Goal: Information Seeking & Learning: Find specific fact

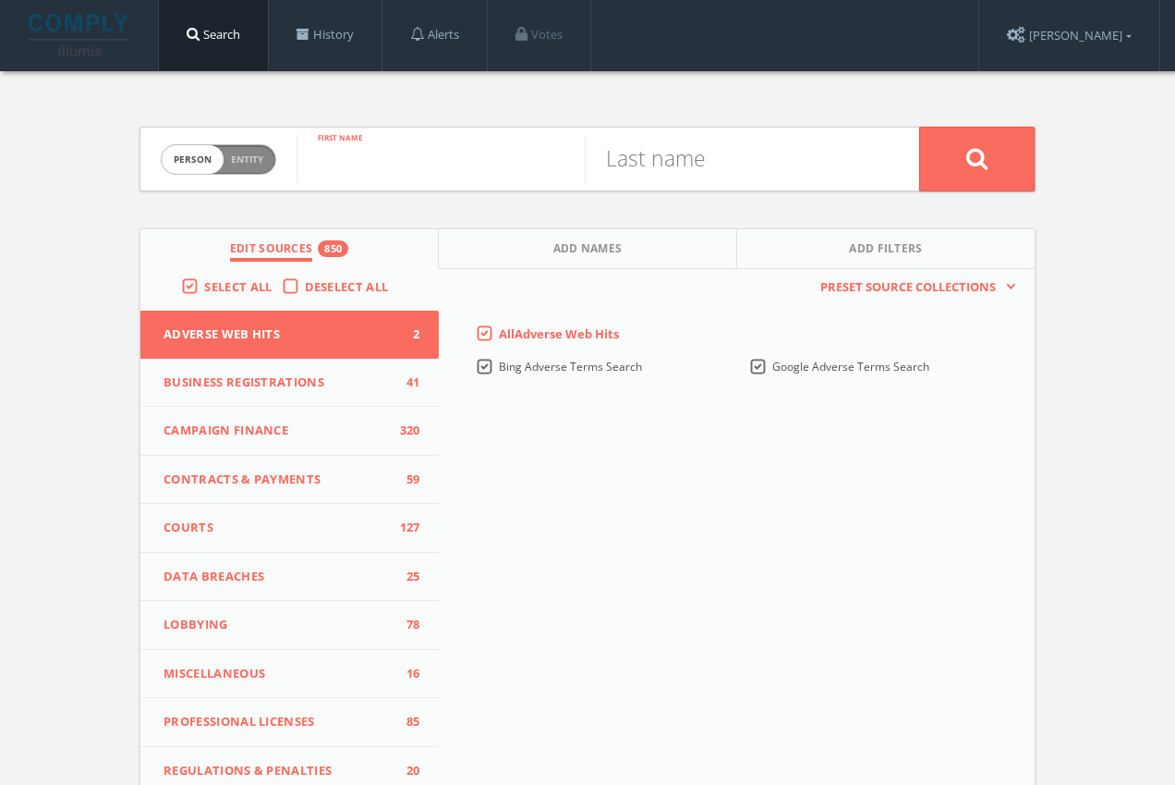
click at [371, 171] on input "text" at bounding box center [441, 159] width 288 height 48
type input "katelyn"
click at [778, 169] on input "text" at bounding box center [729, 159] width 288 height 48
paste input "[PERSON_NAME]"
type input "[PERSON_NAME]"
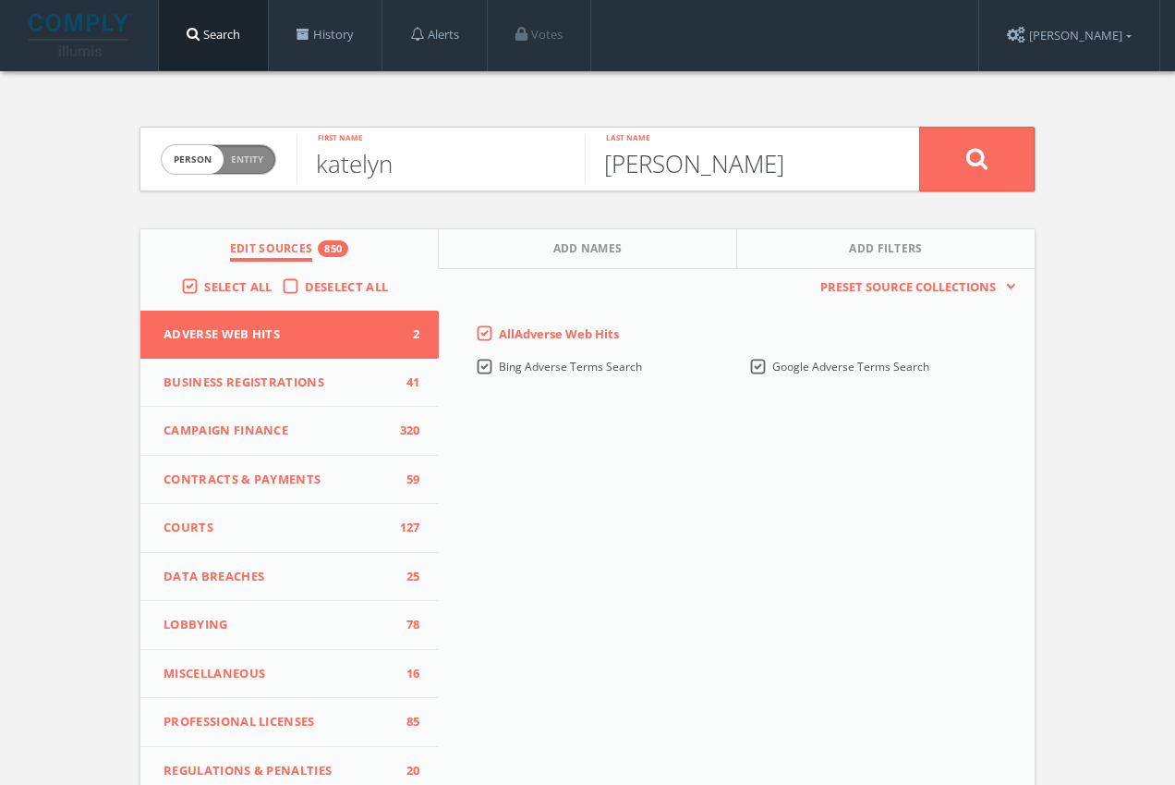
click at [977, 158] on button at bounding box center [977, 159] width 116 height 65
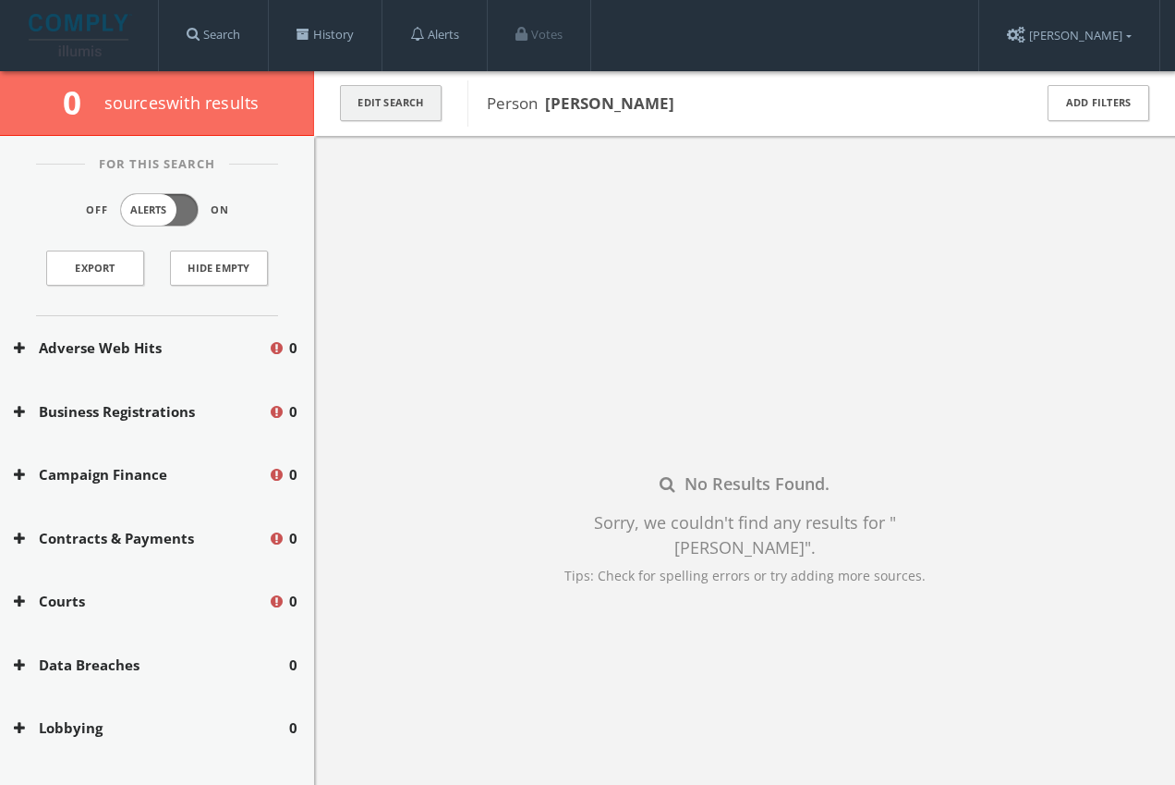
click at [359, 107] on button "Edit Search" at bounding box center [391, 103] width 102 height 36
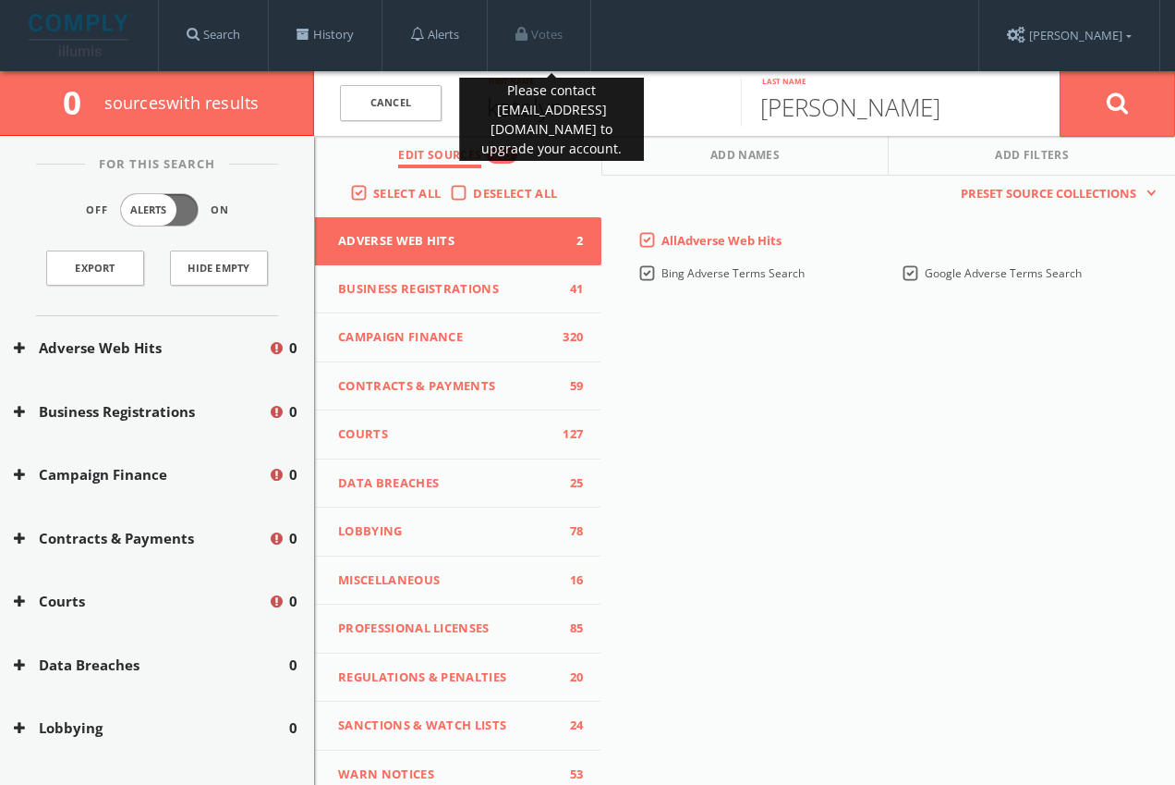
click at [591, 66] on li "Votes" at bounding box center [539, 35] width 103 height 71
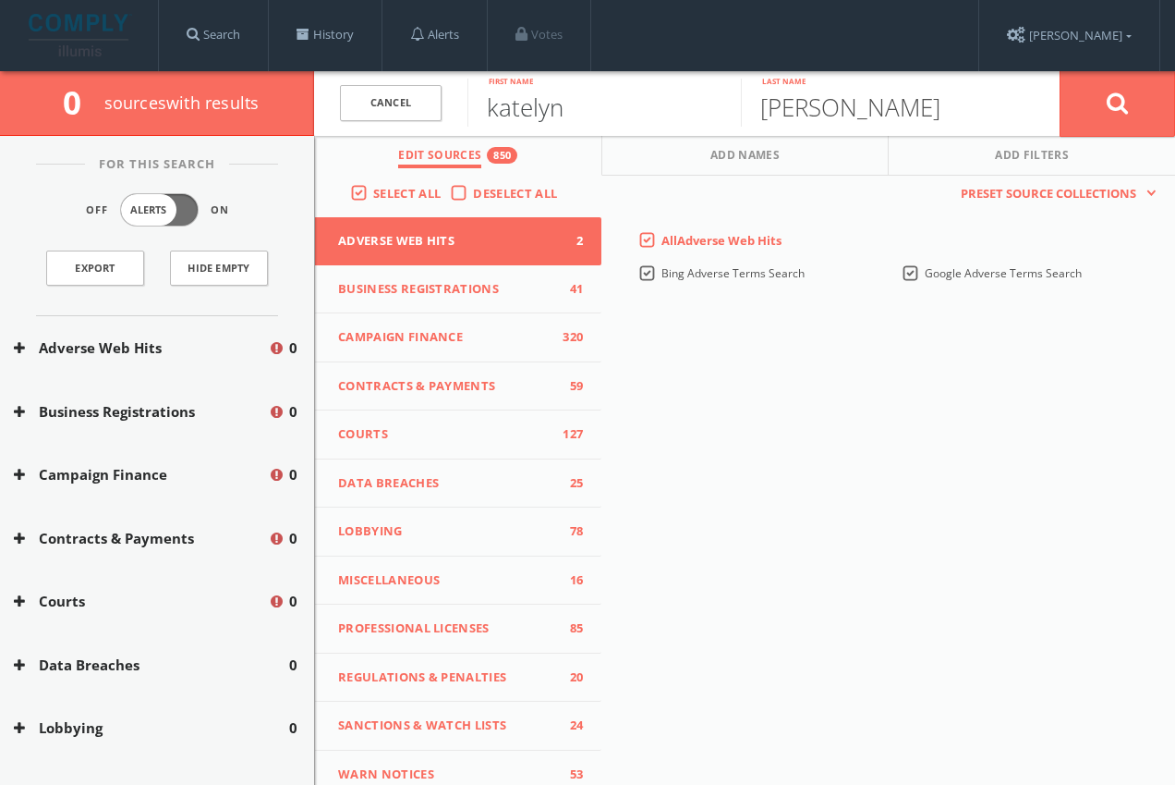
click at [682, 103] on input "katelyn" at bounding box center [605, 103] width 274 height 48
paste input "[PERSON_NAME]"
drag, startPoint x: 682, startPoint y: 103, endPoint x: 568, endPoint y: 103, distance: 113.7
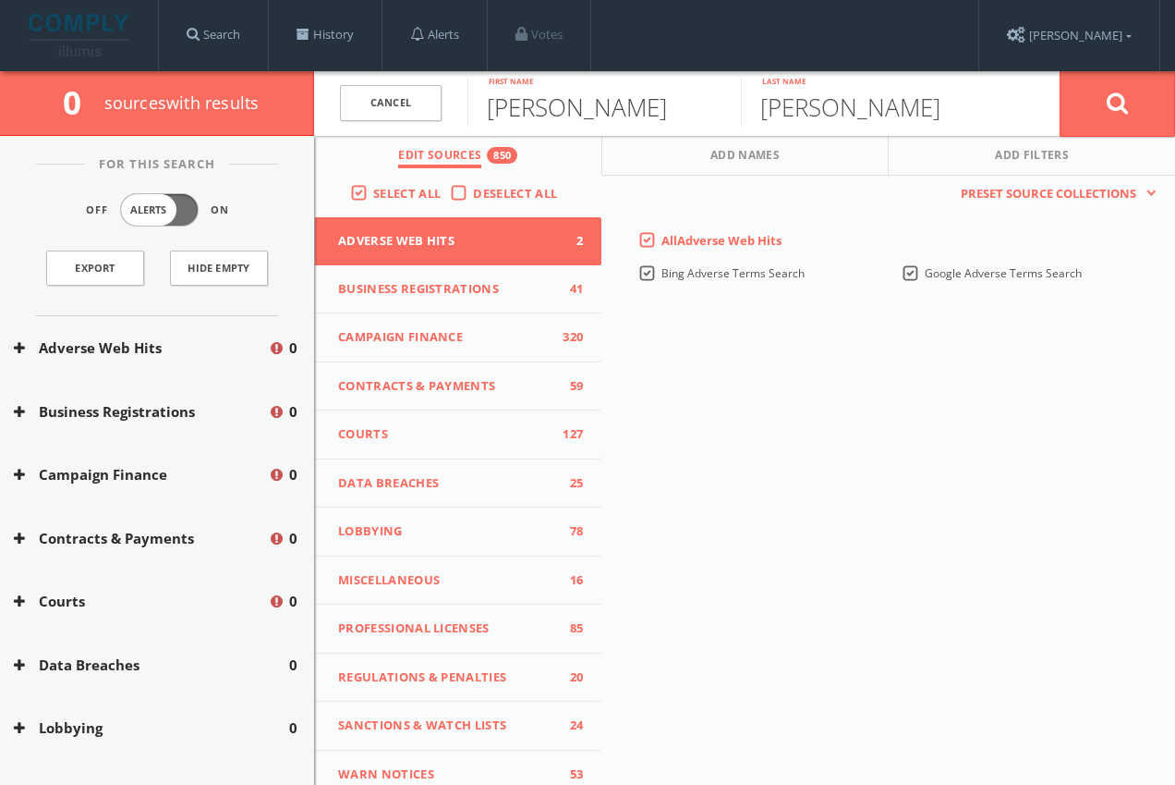
click at [568, 103] on input "[PERSON_NAME]" at bounding box center [605, 103] width 274 height 48
type input "Katelyn"
drag, startPoint x: 944, startPoint y: 108, endPoint x: 721, endPoint y: 107, distance: 223.6
click at [721, 107] on form "Cancel [PERSON_NAME] First name [PERSON_NAME] Last name Cancel" at bounding box center [744, 103] width 861 height 65
paste input "text"
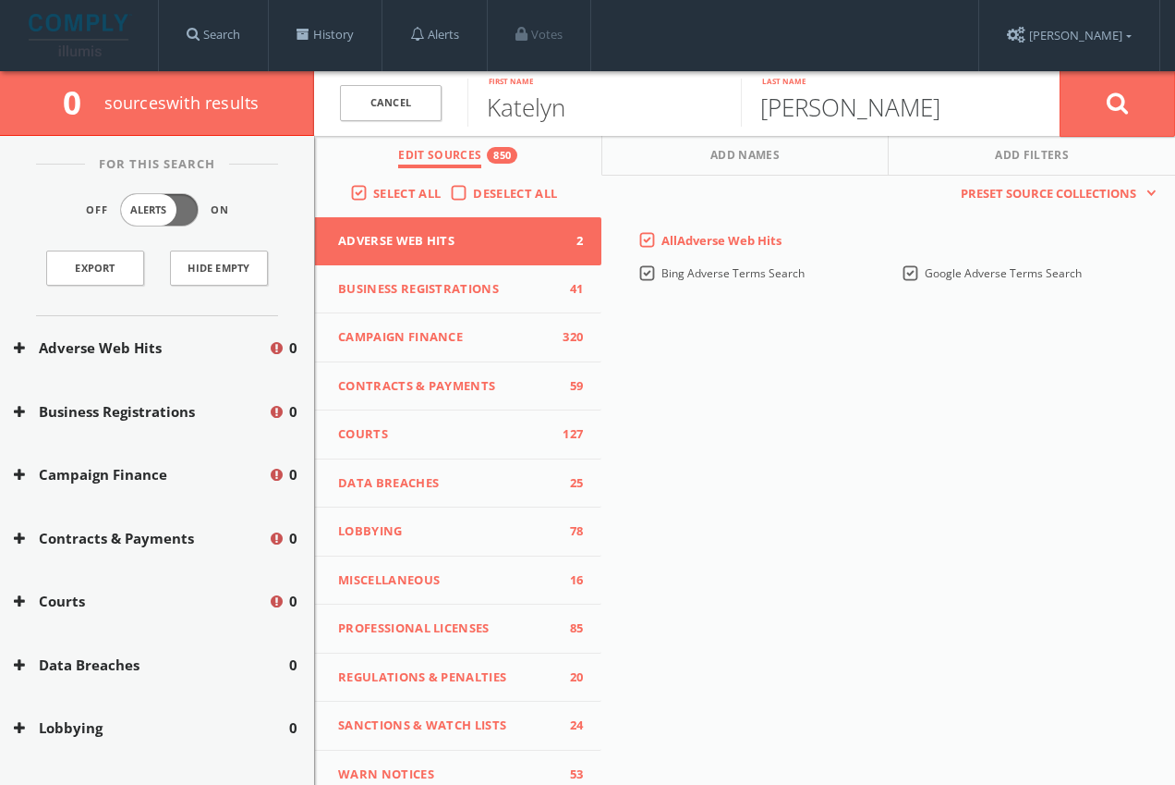
type input "[PERSON_NAME]"
click at [1117, 103] on button at bounding box center [1118, 103] width 116 height 67
